Goal: Information Seeking & Learning: Learn about a topic

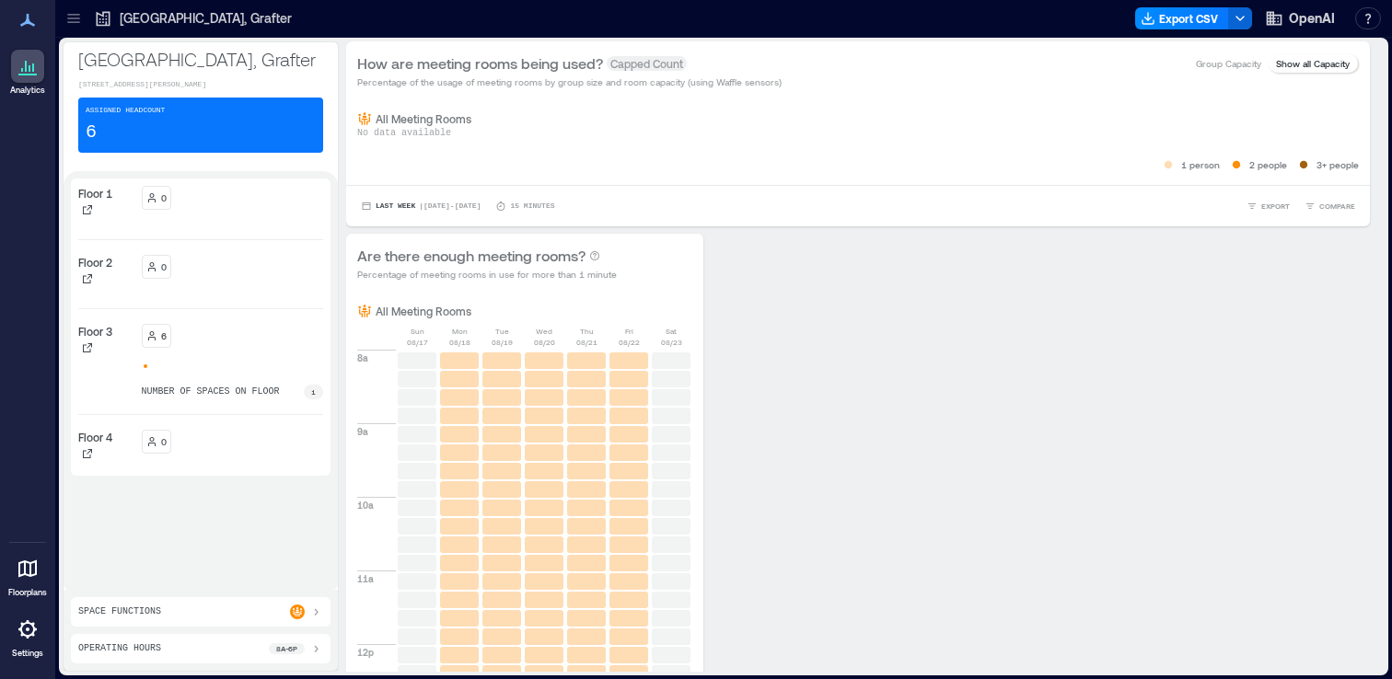
click at [22, 70] on icon at bounding box center [22, 70] width 2 height 4
click at [79, 9] on icon at bounding box center [73, 18] width 18 height 18
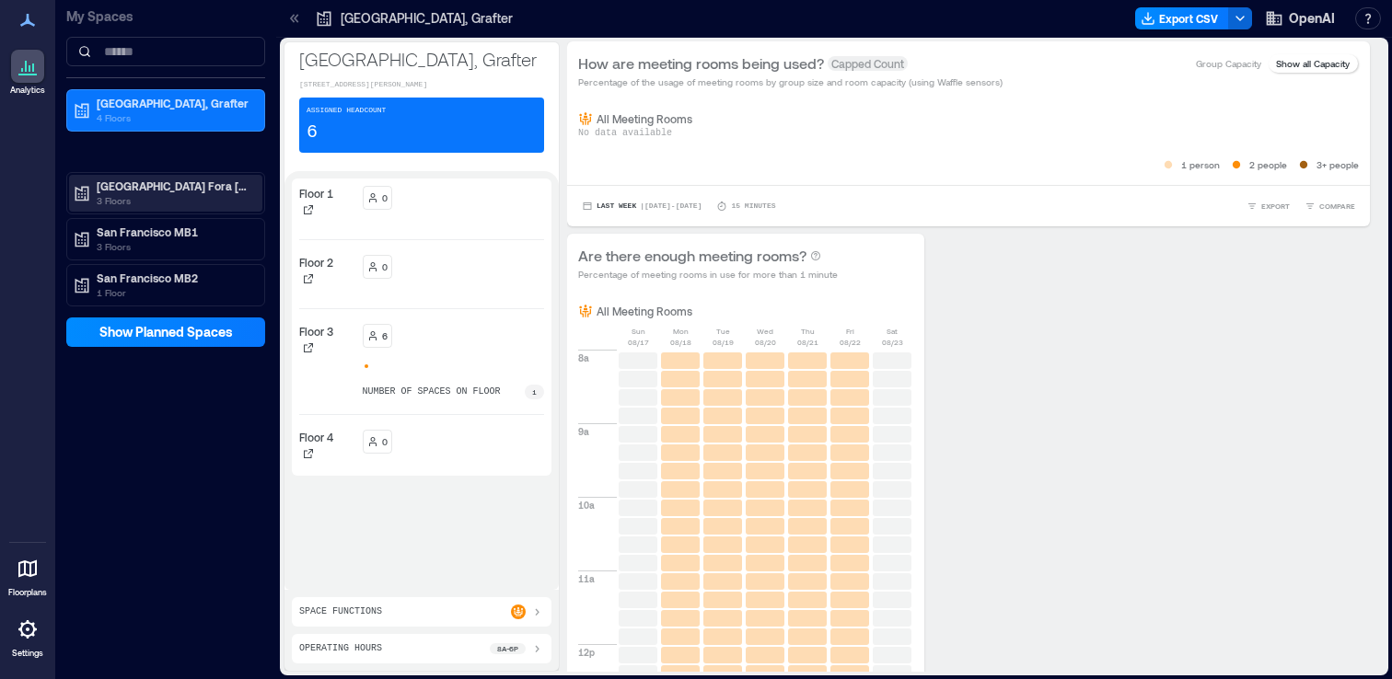
click at [179, 196] on p "3 Floors" at bounding box center [174, 200] width 155 height 15
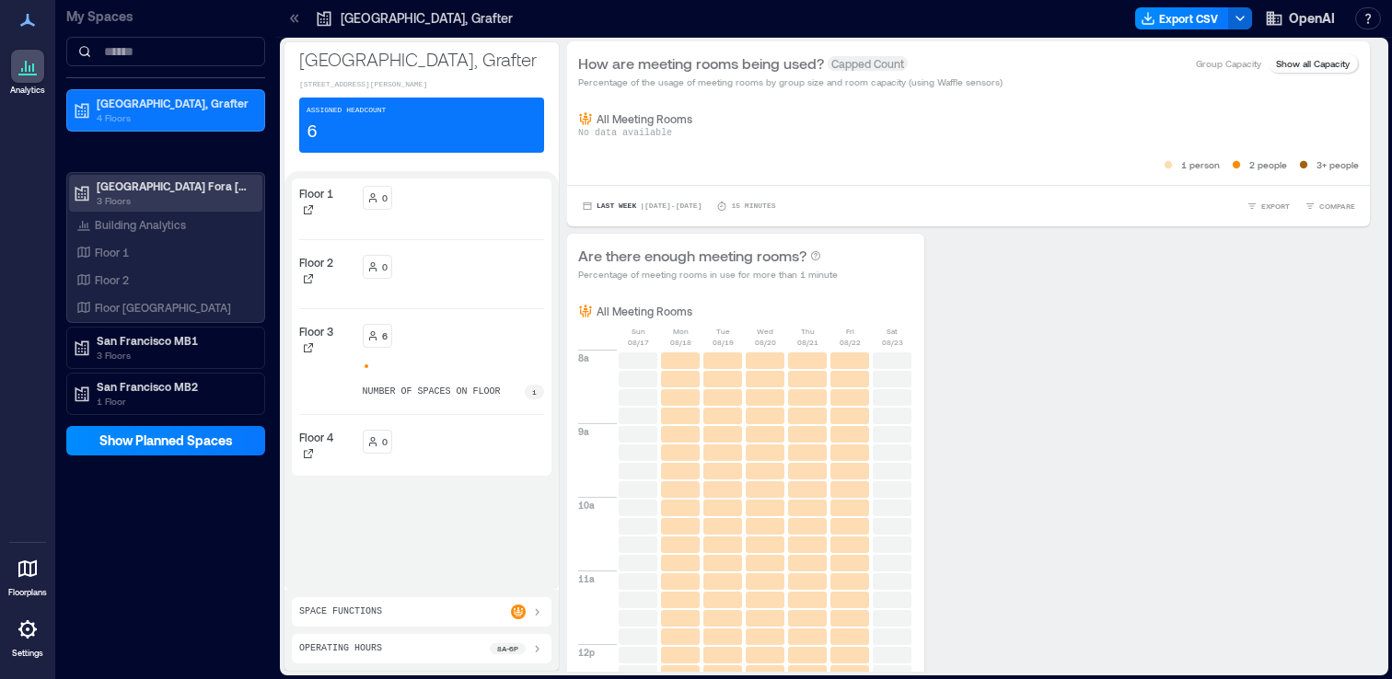
click at [179, 196] on p "3 Floors" at bounding box center [174, 200] width 155 height 15
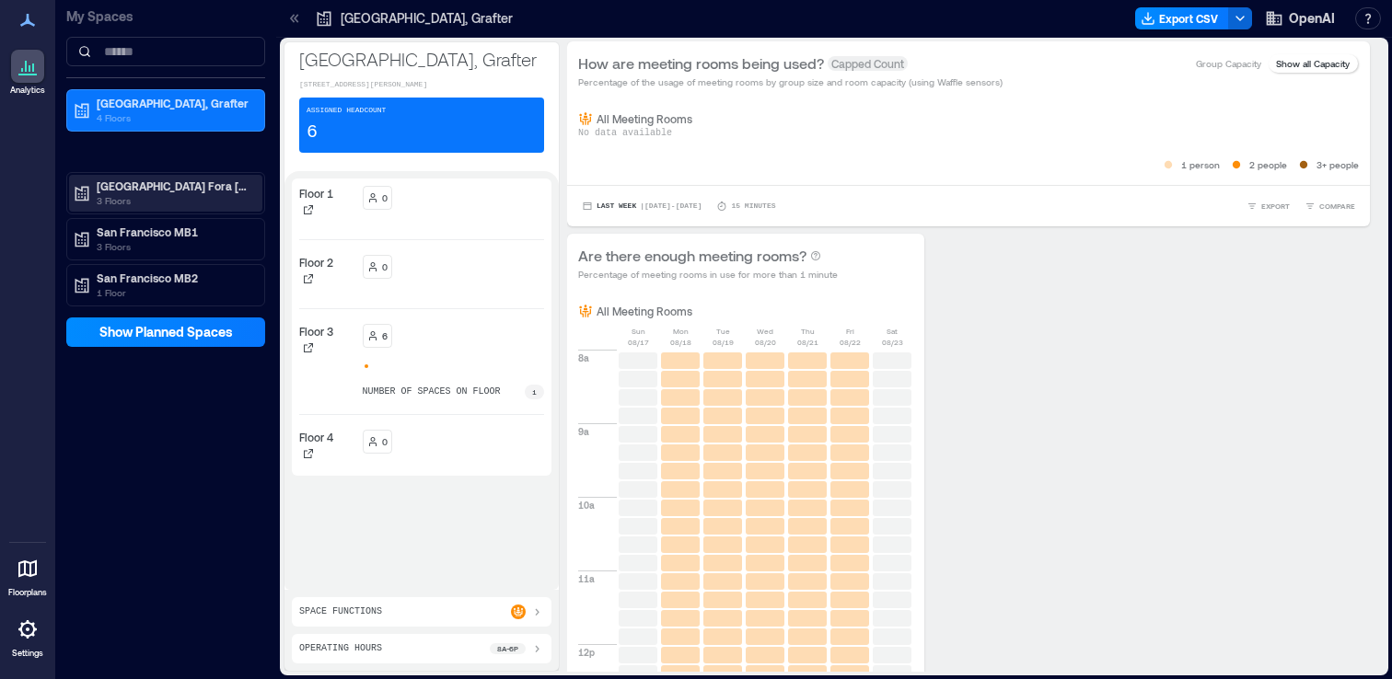
click at [172, 198] on p "3 Floors" at bounding box center [174, 200] width 155 height 15
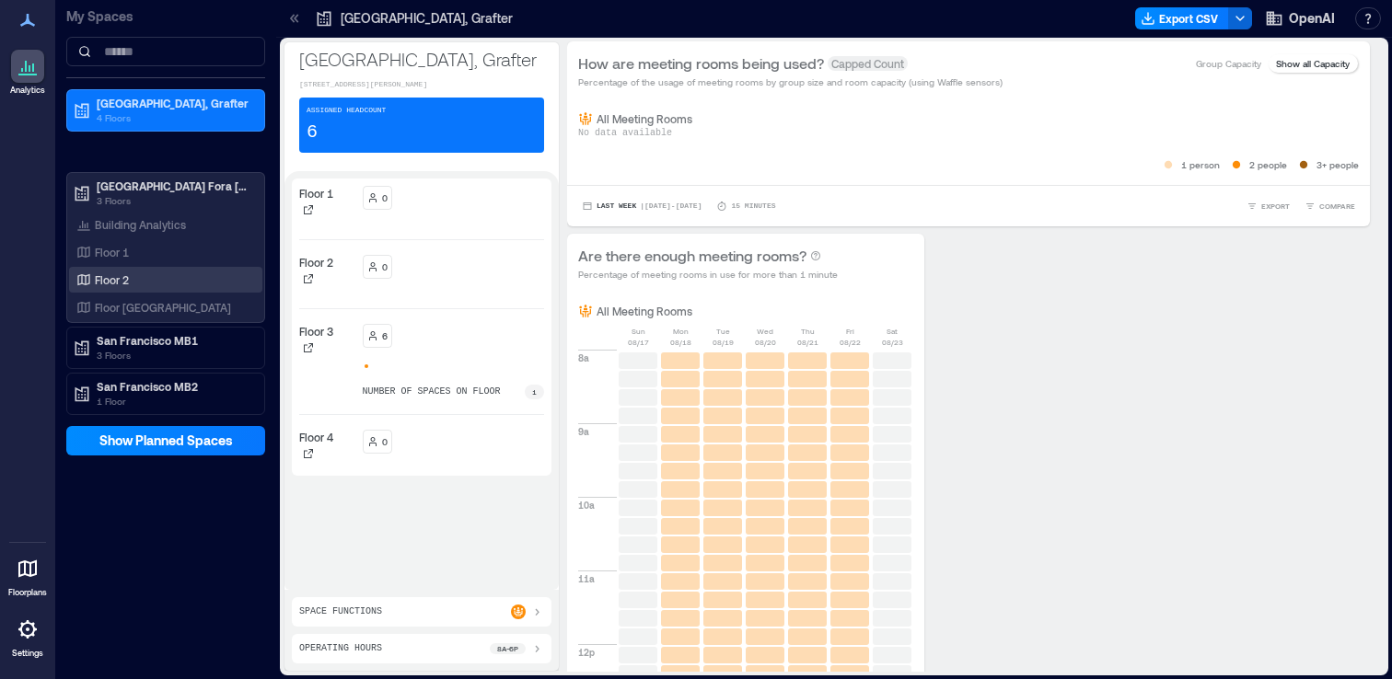
click at [146, 282] on div "Floor 2" at bounding box center [162, 280] width 179 height 18
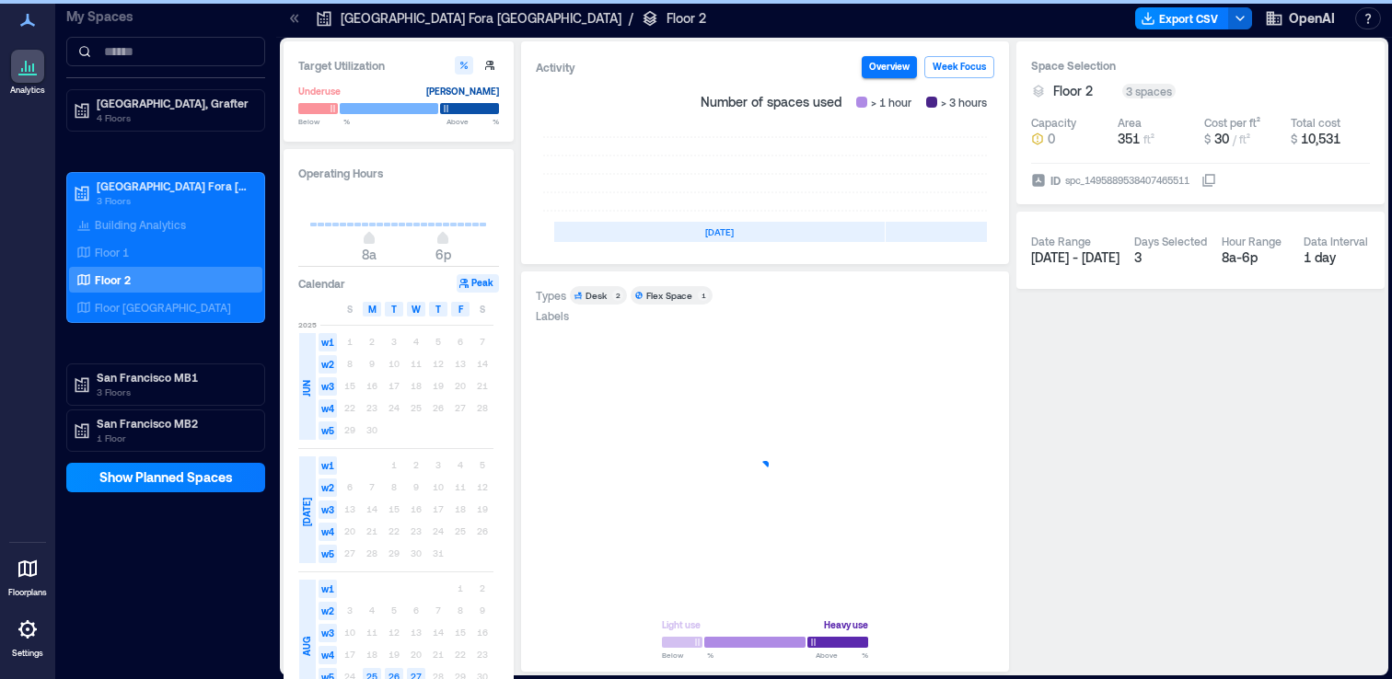
scroll to position [0, 550]
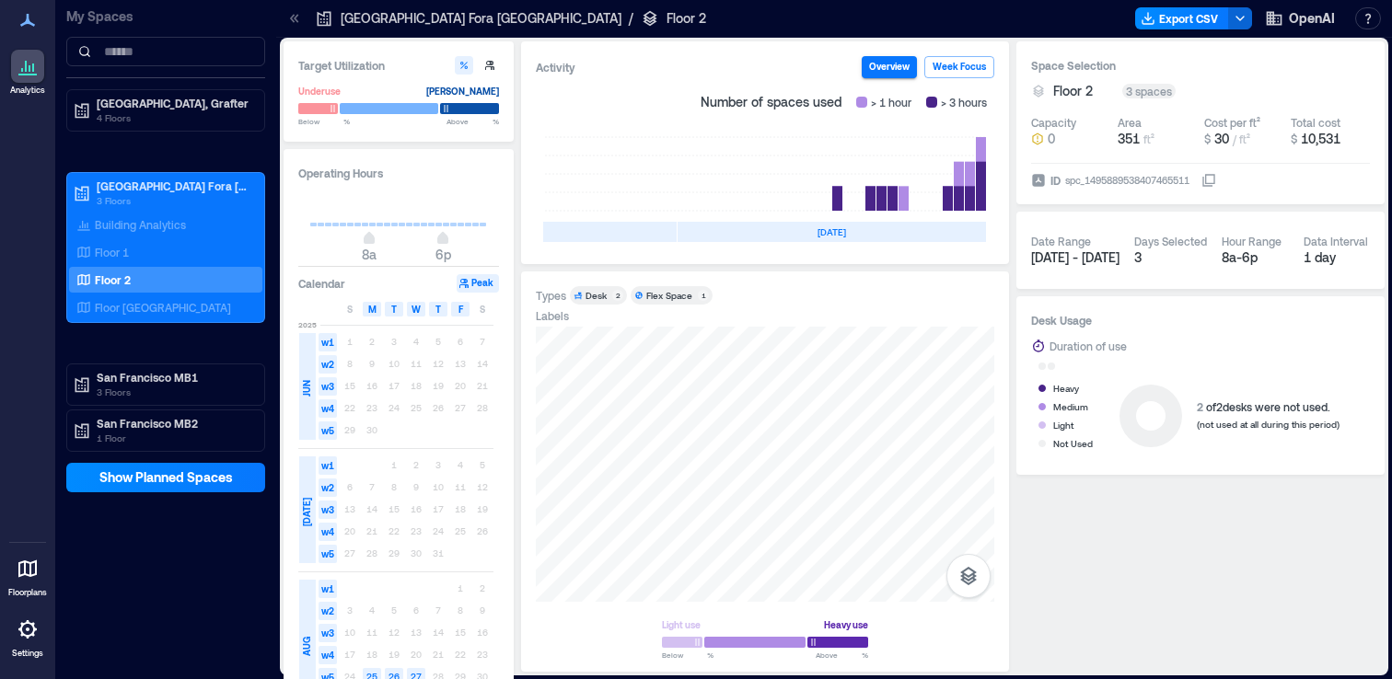
click at [381, 225] on rect at bounding box center [379, 225] width 6 height 4
type input "**"
drag, startPoint x: 447, startPoint y: 238, endPoint x: 480, endPoint y: 241, distance: 33.3
click at [480, 241] on span "11p" at bounding box center [479, 240] width 11 height 7
click at [142, 250] on div "Floor 1" at bounding box center [162, 252] width 179 height 18
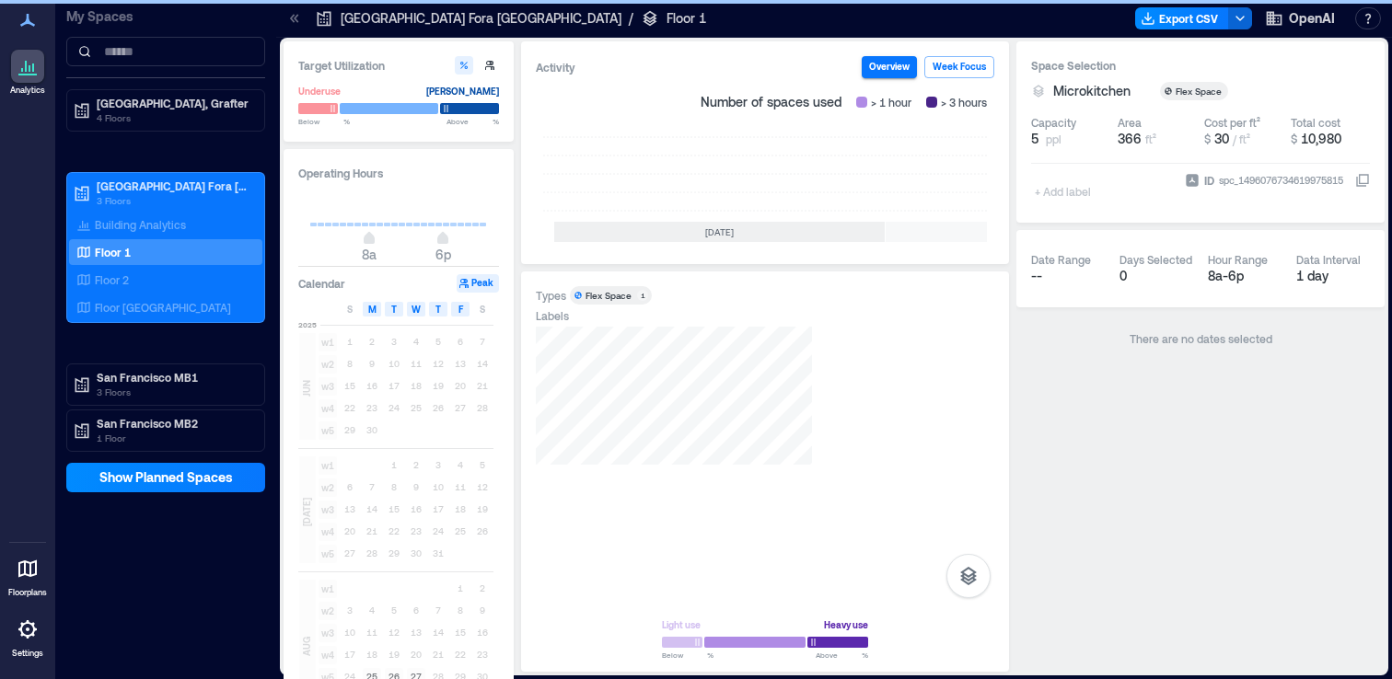
scroll to position [0, 550]
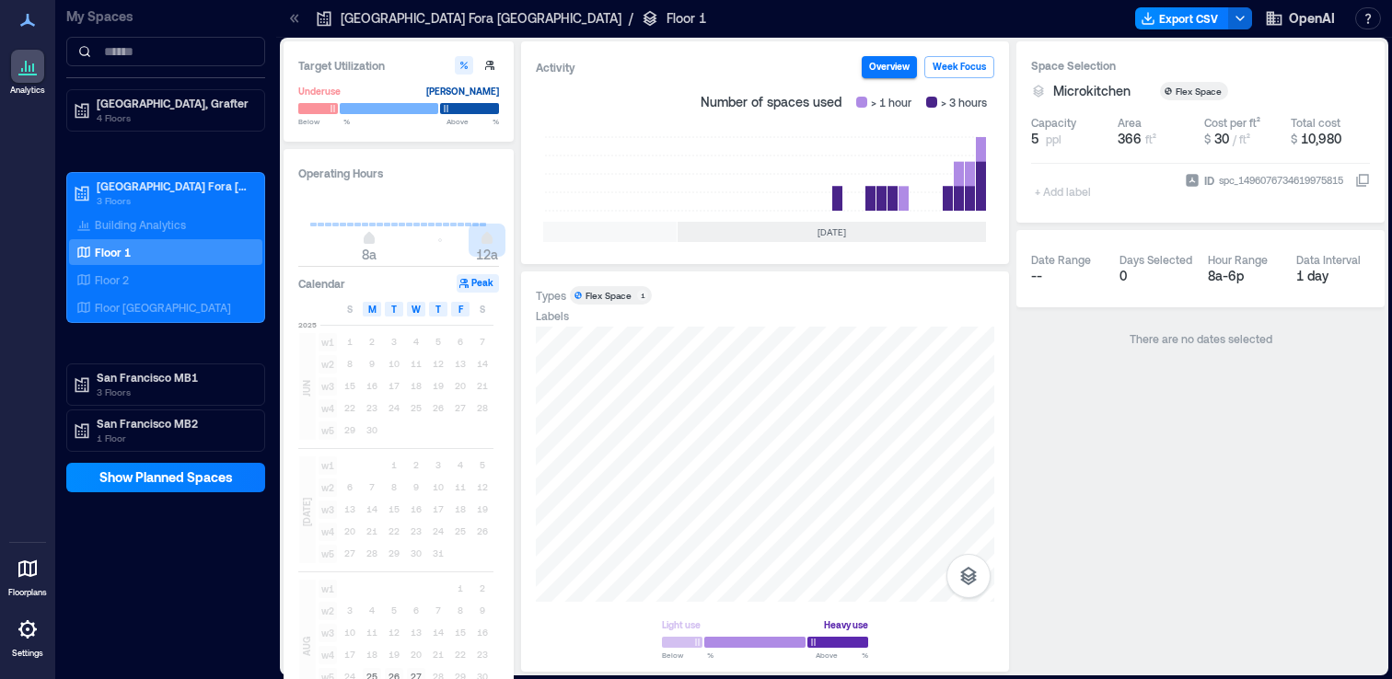
drag, startPoint x: 445, startPoint y: 241, endPoint x: 503, endPoint y: 242, distance: 58.0
click at [503, 242] on div "Operating Hours 8a 12a Calendar Peak S M T W T F S [DATE] w1 1 2 3 4 5 6 7 w2 8…" at bounding box center [398, 437] width 230 height 576
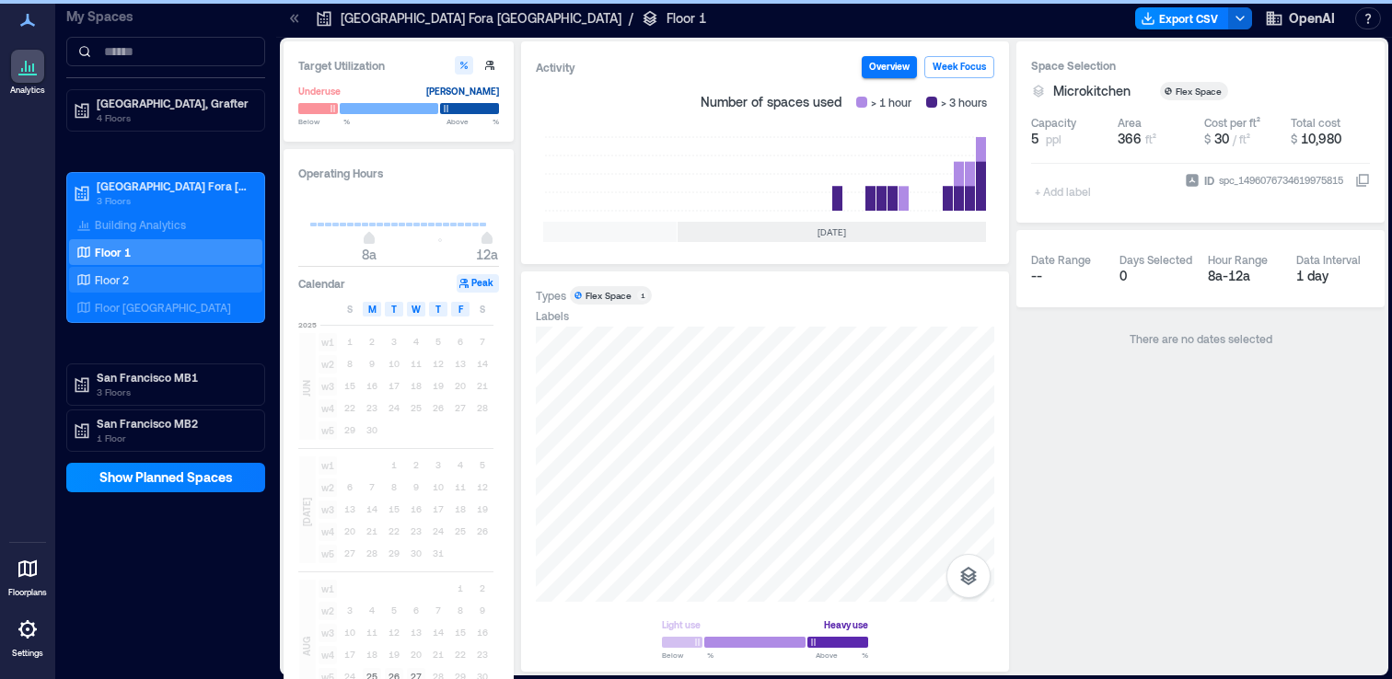
click at [178, 275] on div "Floor 2" at bounding box center [162, 280] width 179 height 18
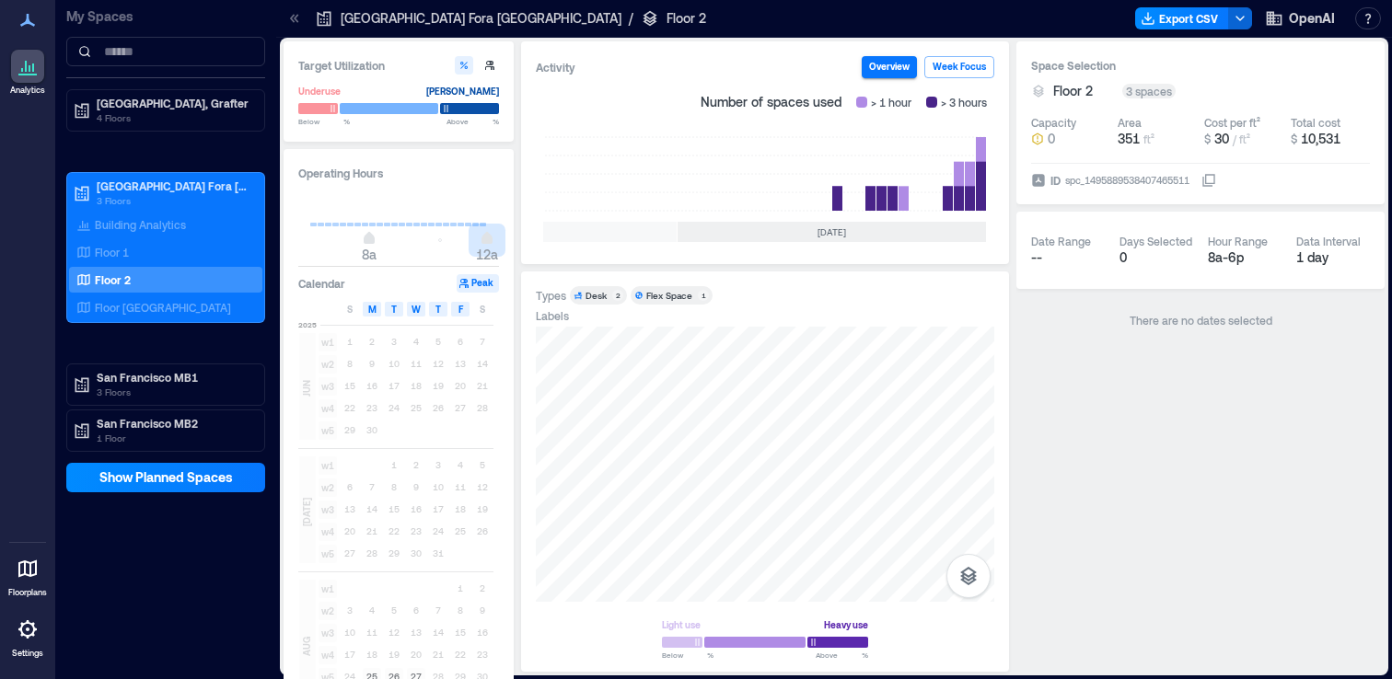
drag, startPoint x: 442, startPoint y: 239, endPoint x: 529, endPoint y: 238, distance: 87.4
click at [529, 238] on div "Target Utilization Underuse [PERSON_NAME] Below ** % Above ** % Operating Hours…" at bounding box center [833, 356] width 1101 height 630
click at [142, 246] on div "Floor 1" at bounding box center [162, 252] width 179 height 18
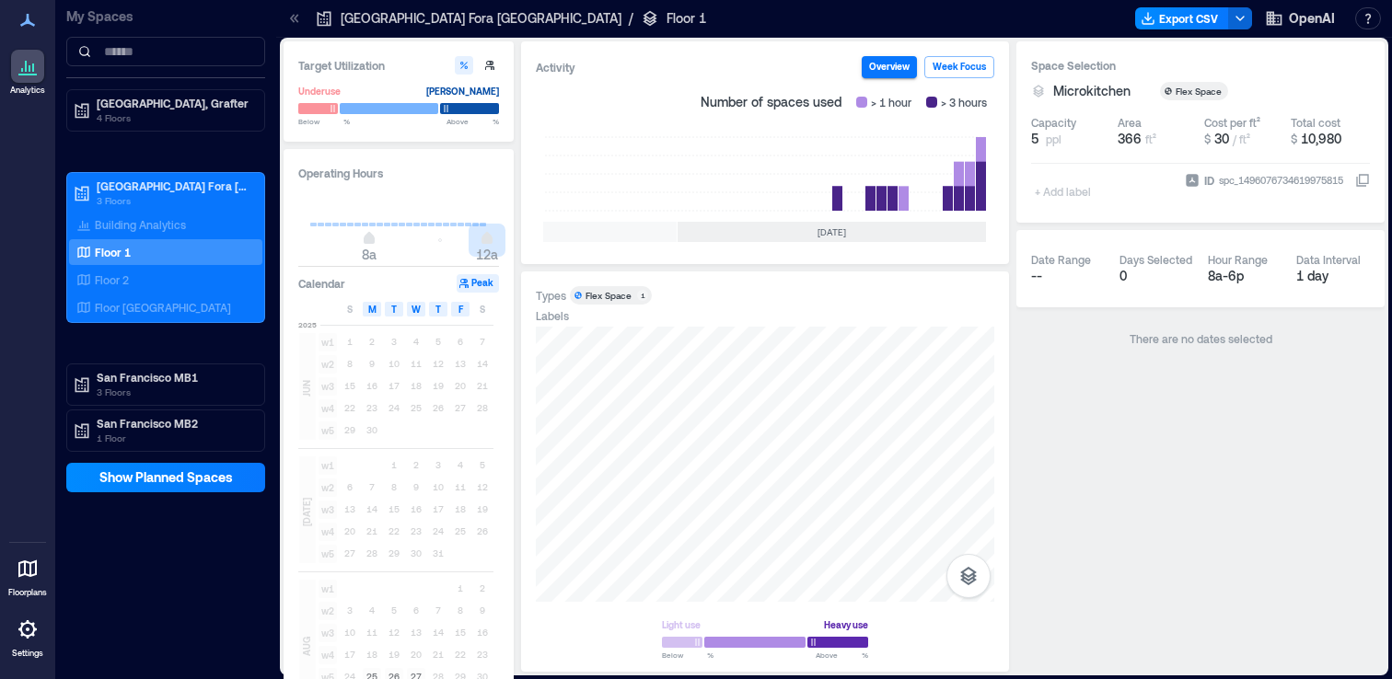
drag, startPoint x: 445, startPoint y: 241, endPoint x: 534, endPoint y: 241, distance: 88.4
click at [534, 241] on div "Target Utilization Underuse [PERSON_NAME] Below ** % Above ** % Operating Hours…" at bounding box center [833, 356] width 1101 height 630
click at [179, 272] on div "Floor 2" at bounding box center [162, 280] width 179 height 18
type input "**"
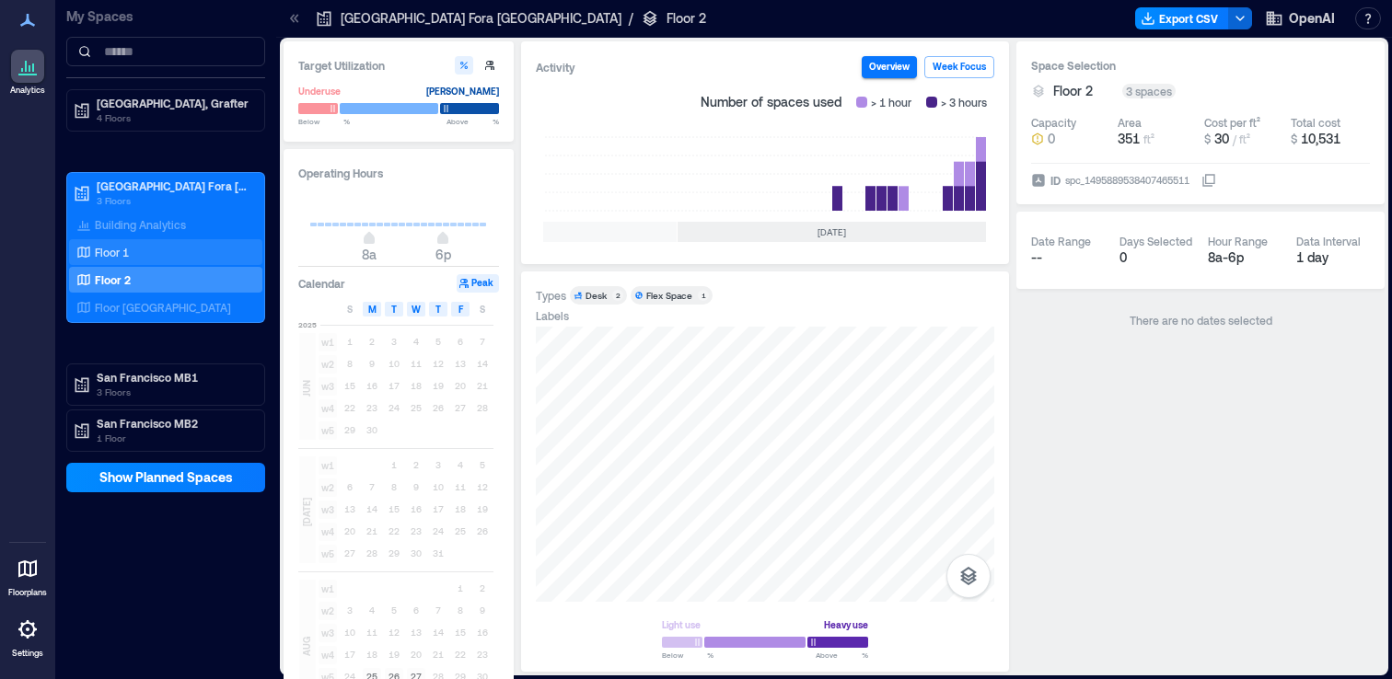
click at [200, 260] on div "Floor 1" at bounding box center [162, 252] width 179 height 18
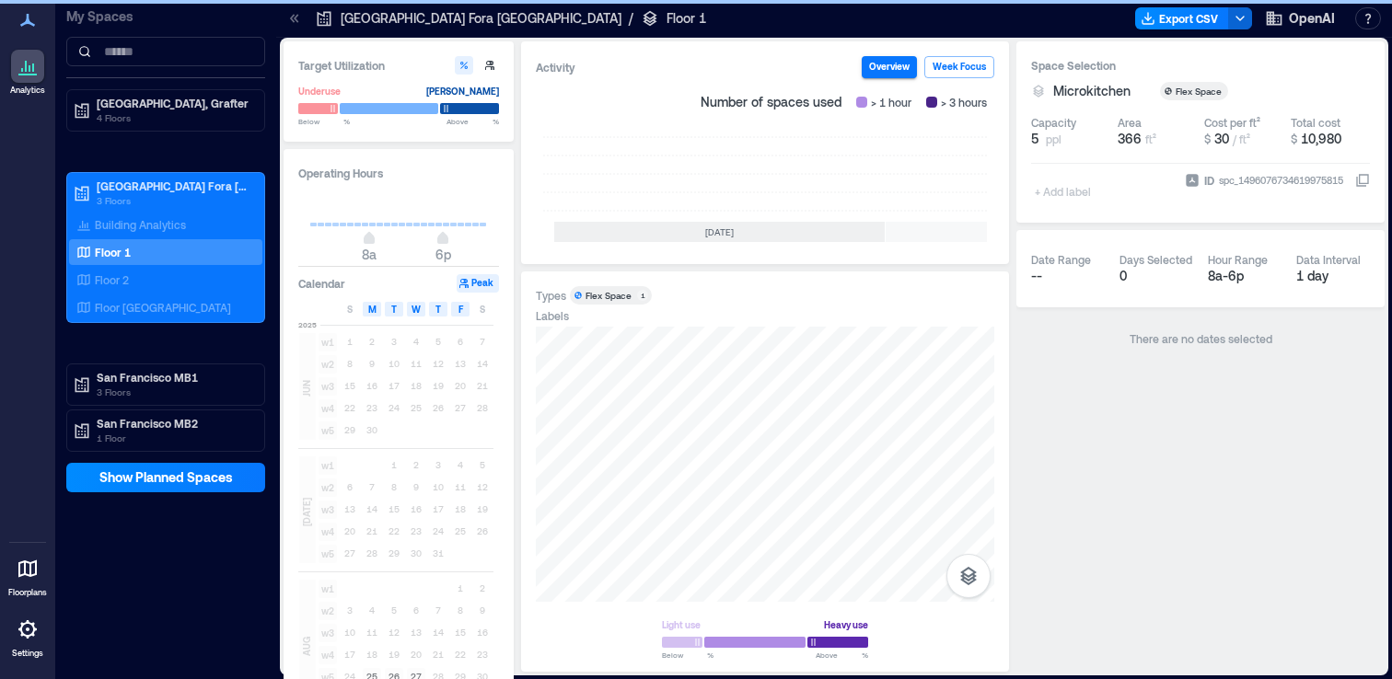
scroll to position [0, 550]
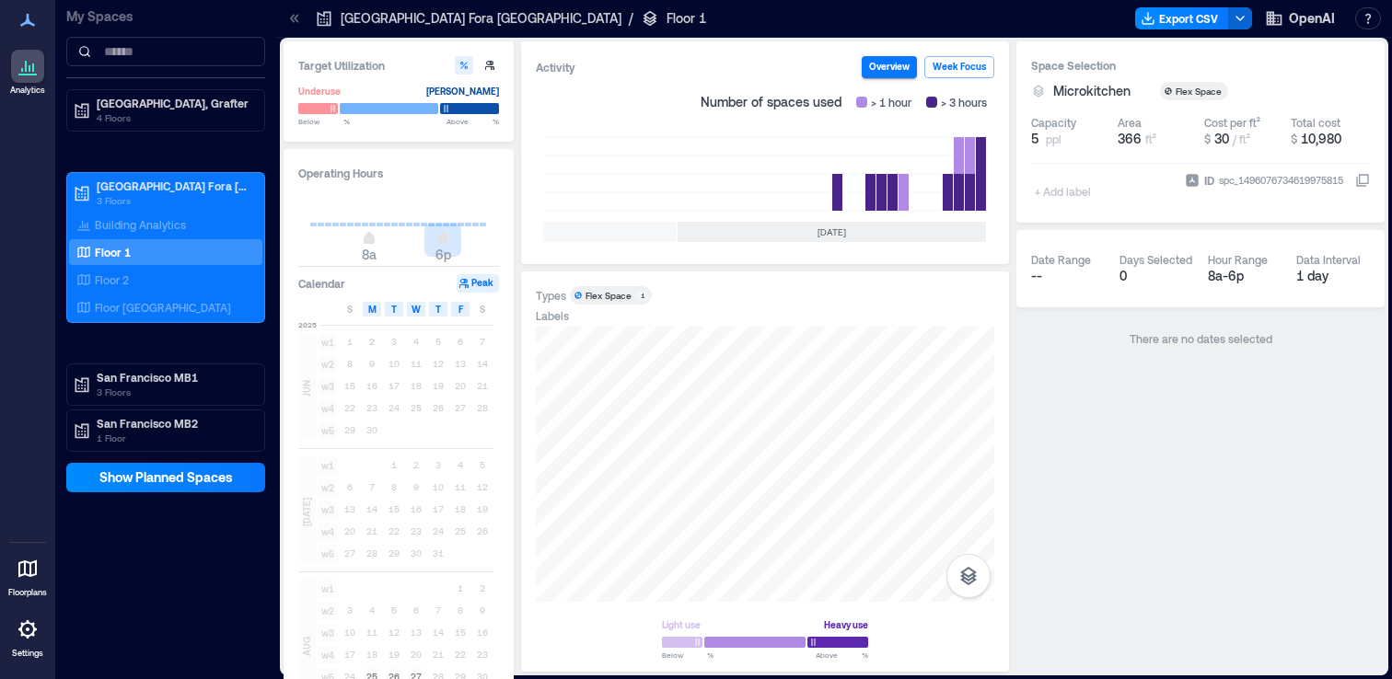
type input "**"
drag, startPoint x: 442, startPoint y: 239, endPoint x: 502, endPoint y: 239, distance: 59.8
click at [502, 239] on div "Operating Hours 8a 12a Calendar Peak S M T W T F S [DATE] w1 1 2 3 4 5 6 7 w2 8…" at bounding box center [398, 437] width 230 height 576
